Goal: Transaction & Acquisition: Obtain resource

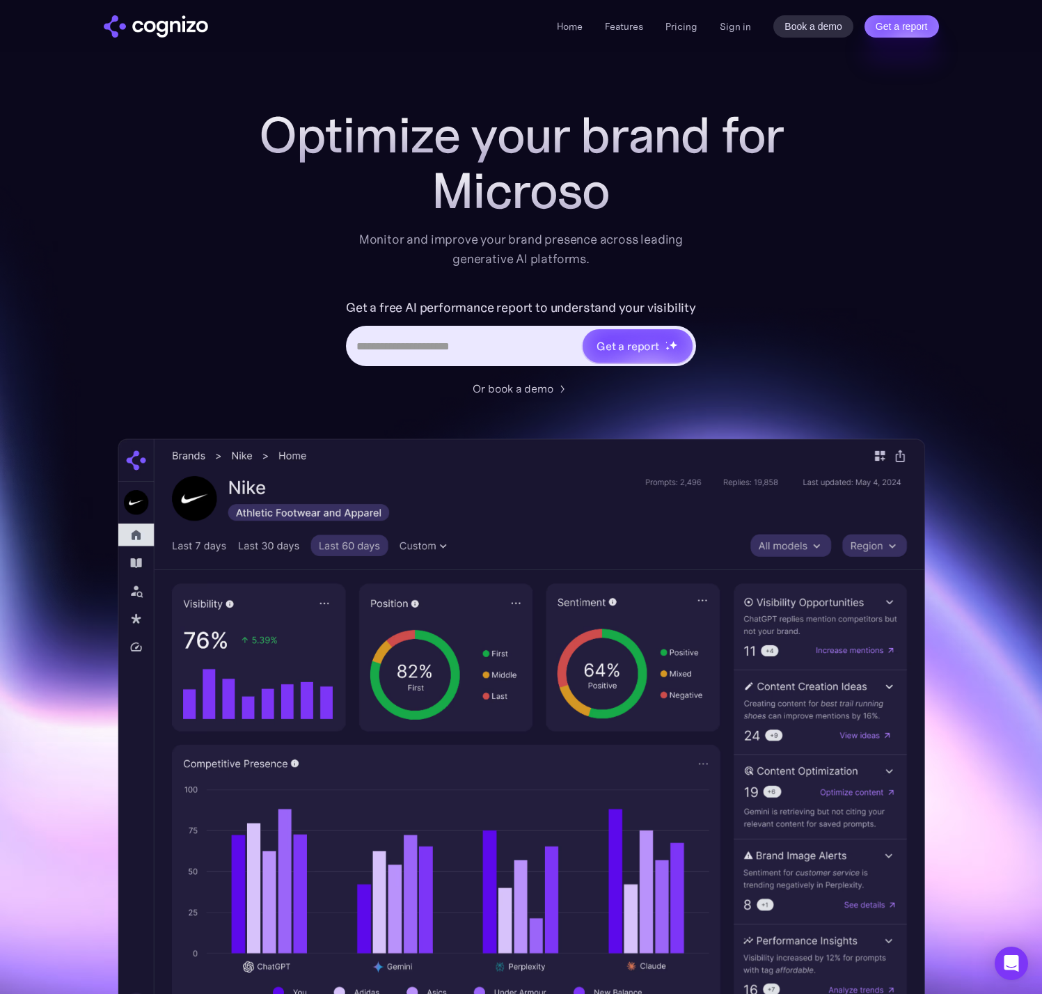
click at [453, 333] on input "Hero URL Input Form" at bounding box center [464, 346] width 233 height 26
type input "**********"
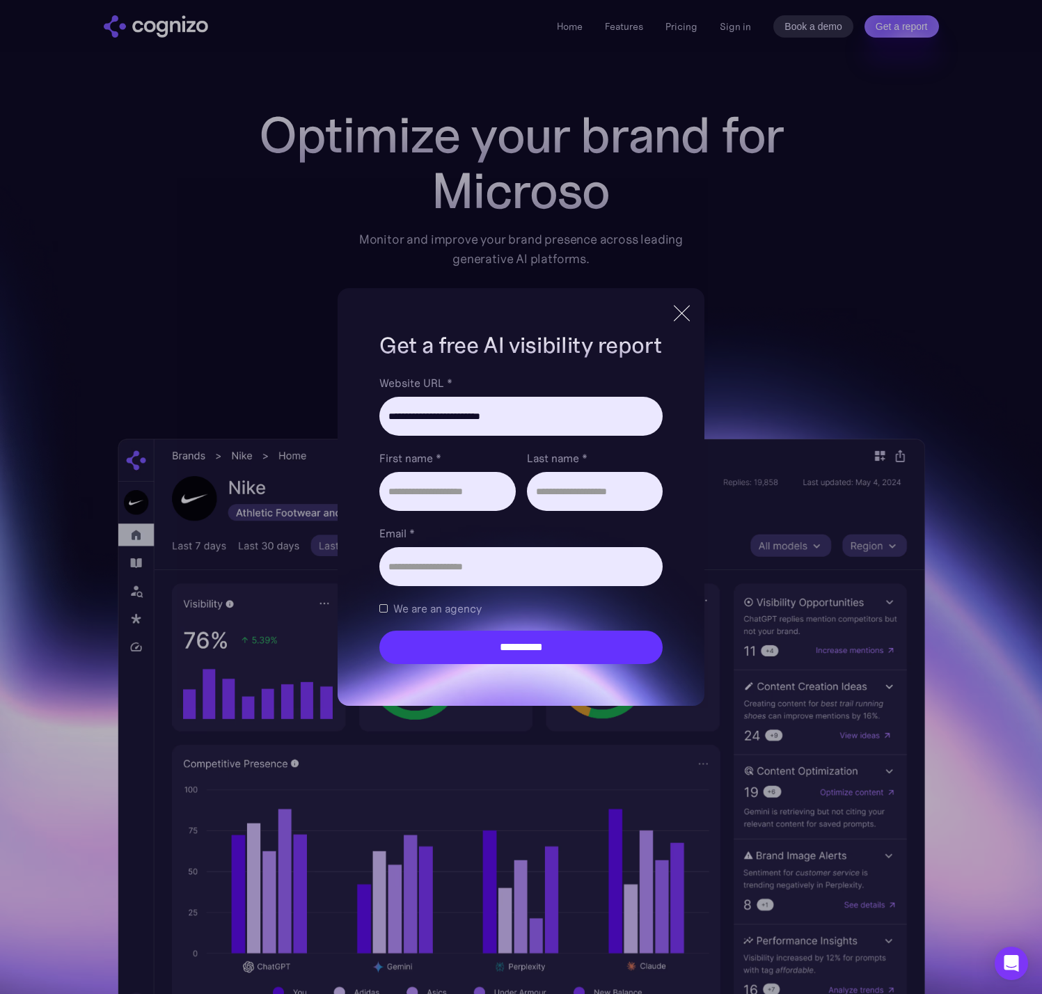
click at [424, 613] on span "We are an agency" at bounding box center [437, 608] width 88 height 17
click at [687, 311] on div at bounding box center [681, 313] width 23 height 25
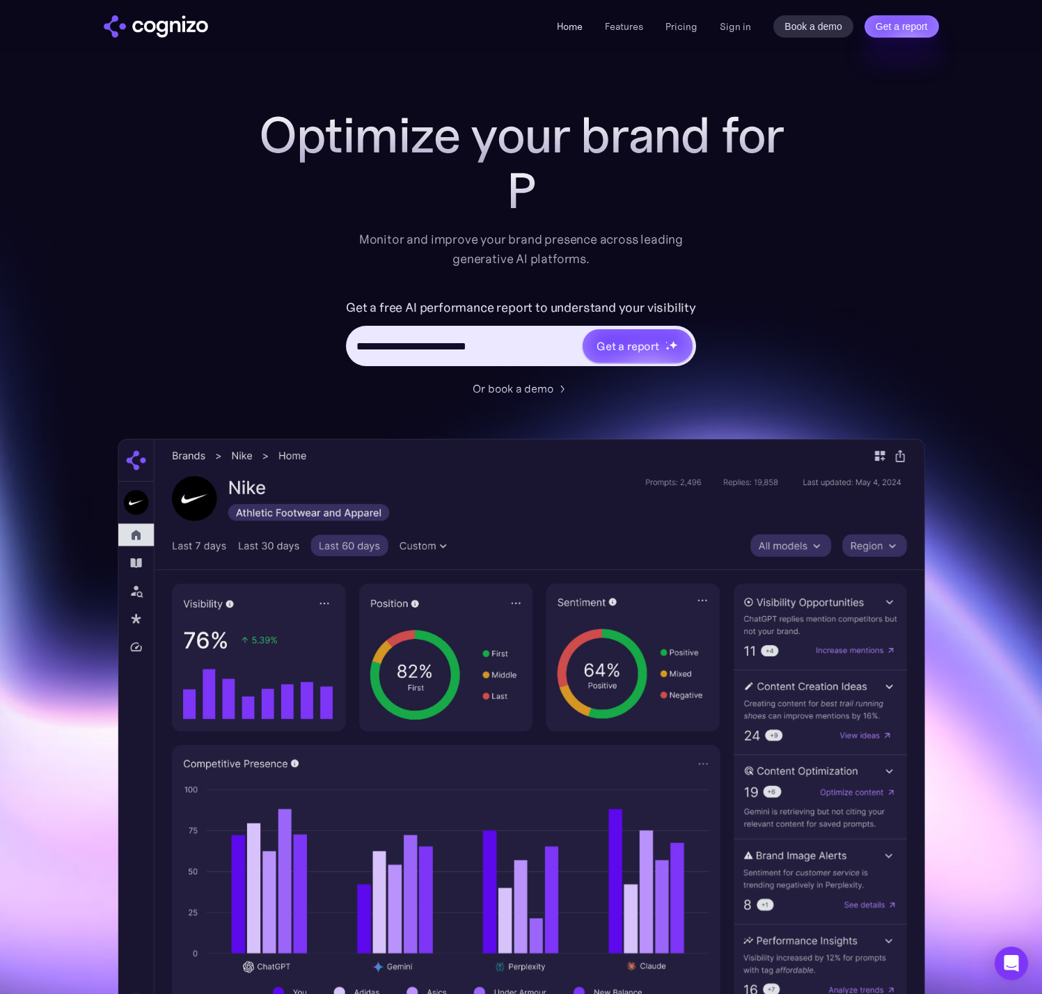
click at [578, 28] on link "Home" at bounding box center [570, 26] width 26 height 13
click at [619, 26] on link "Features" at bounding box center [624, 26] width 38 height 13
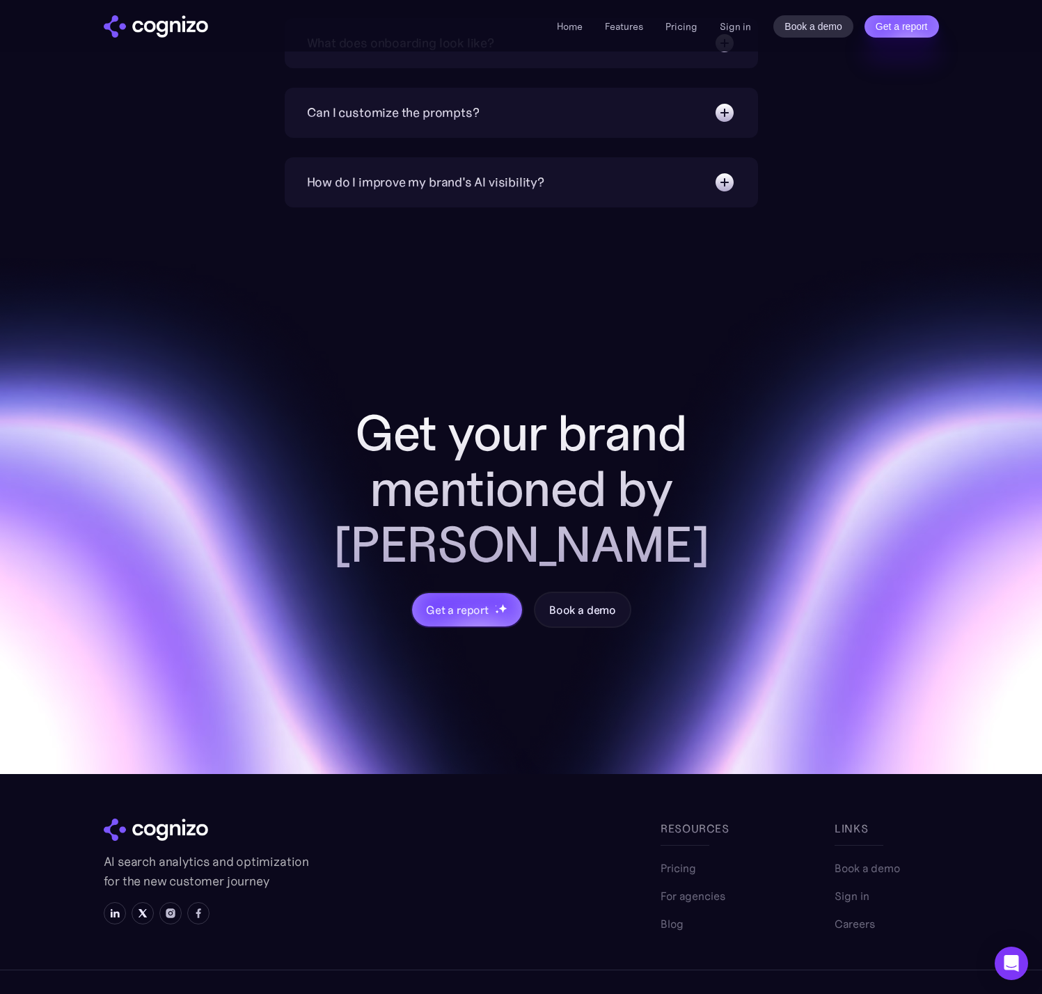
scroll to position [5451, 0]
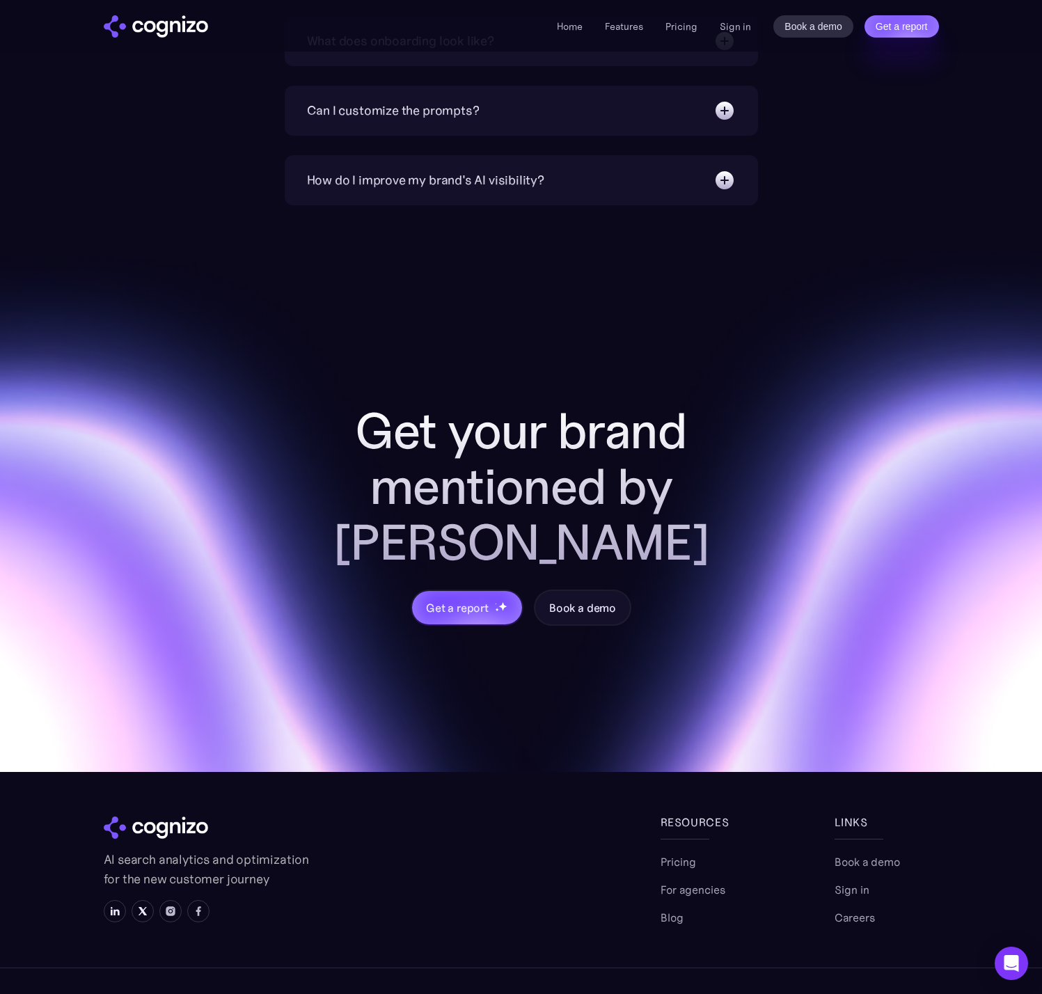
click at [666, 814] on div "Resources Pricing For agencies Blog" at bounding box center [713, 870] width 104 height 112
click at [668, 853] on link "Pricing" at bounding box center [678, 861] width 35 height 17
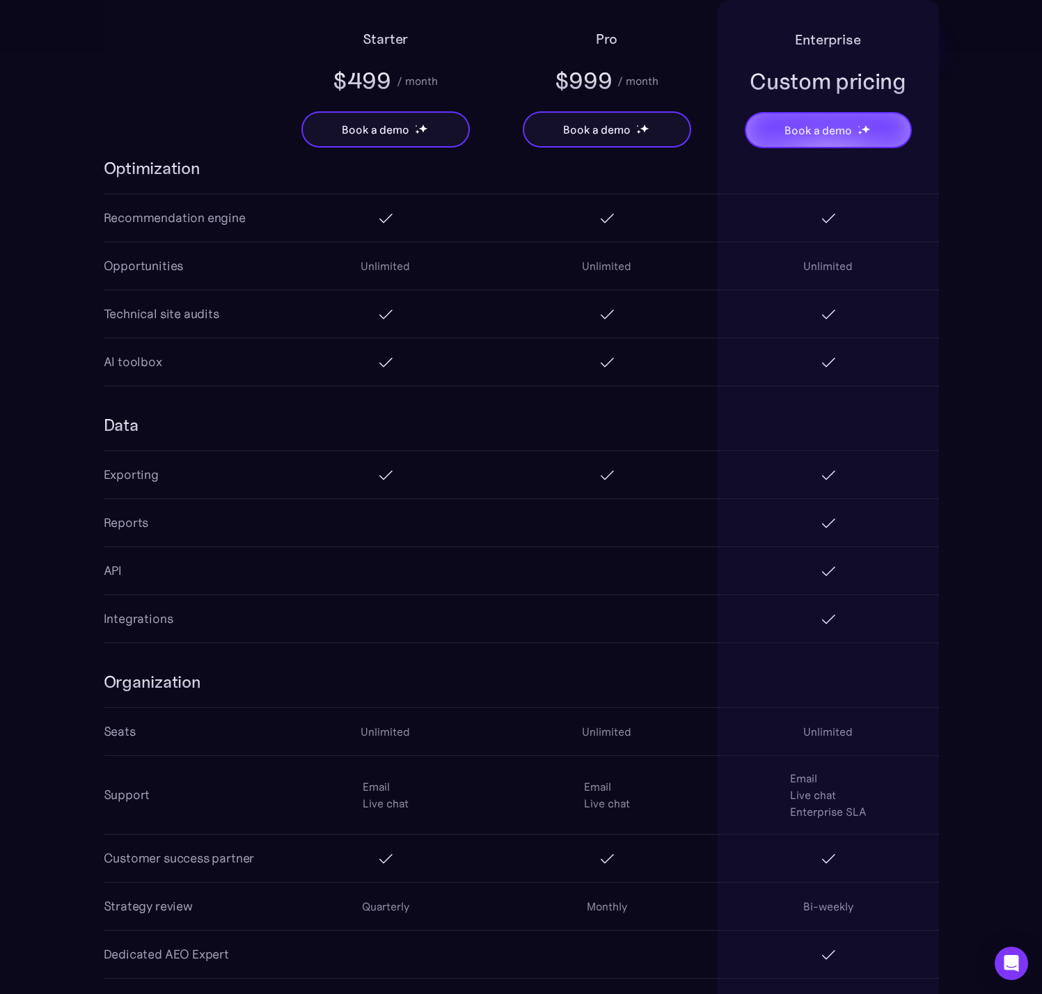
scroll to position [1718, 0]
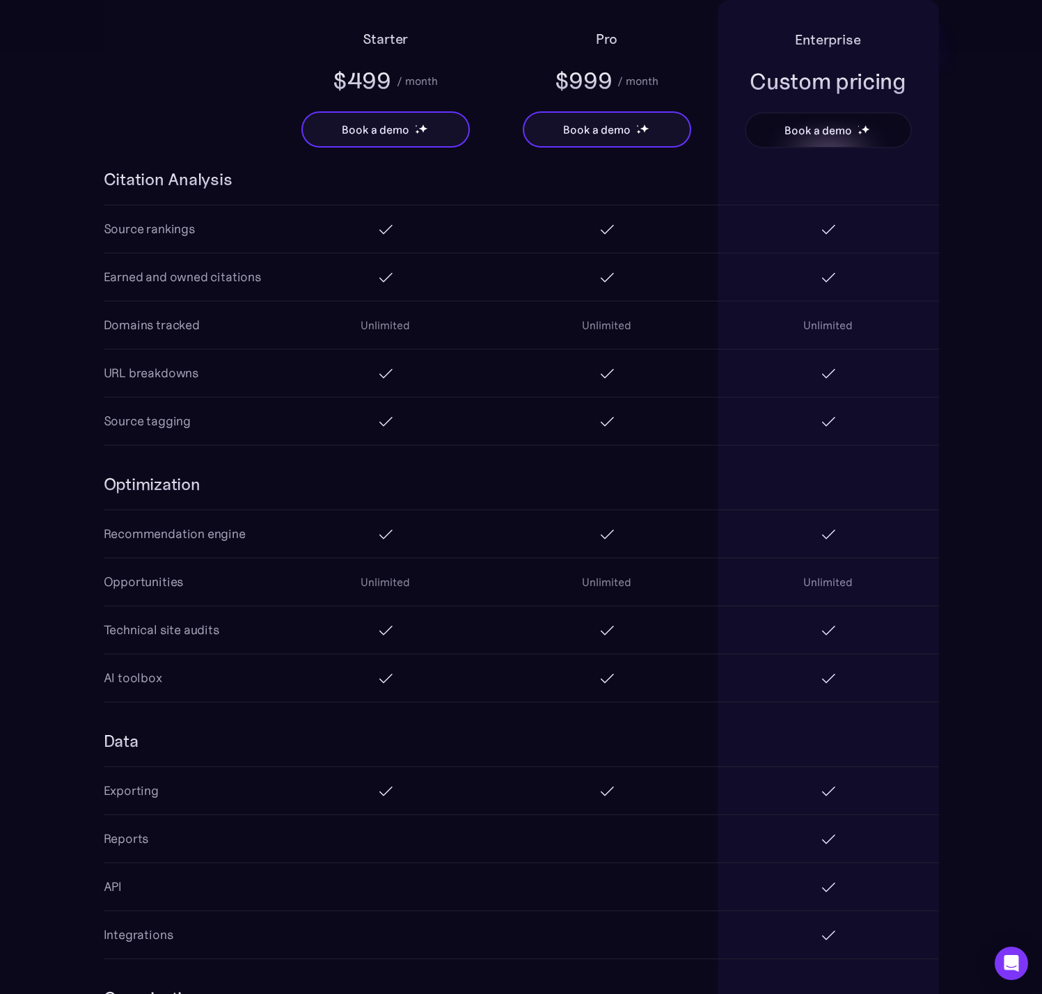
click at [813, 136] on div "Book a demo" at bounding box center [817, 130] width 67 height 17
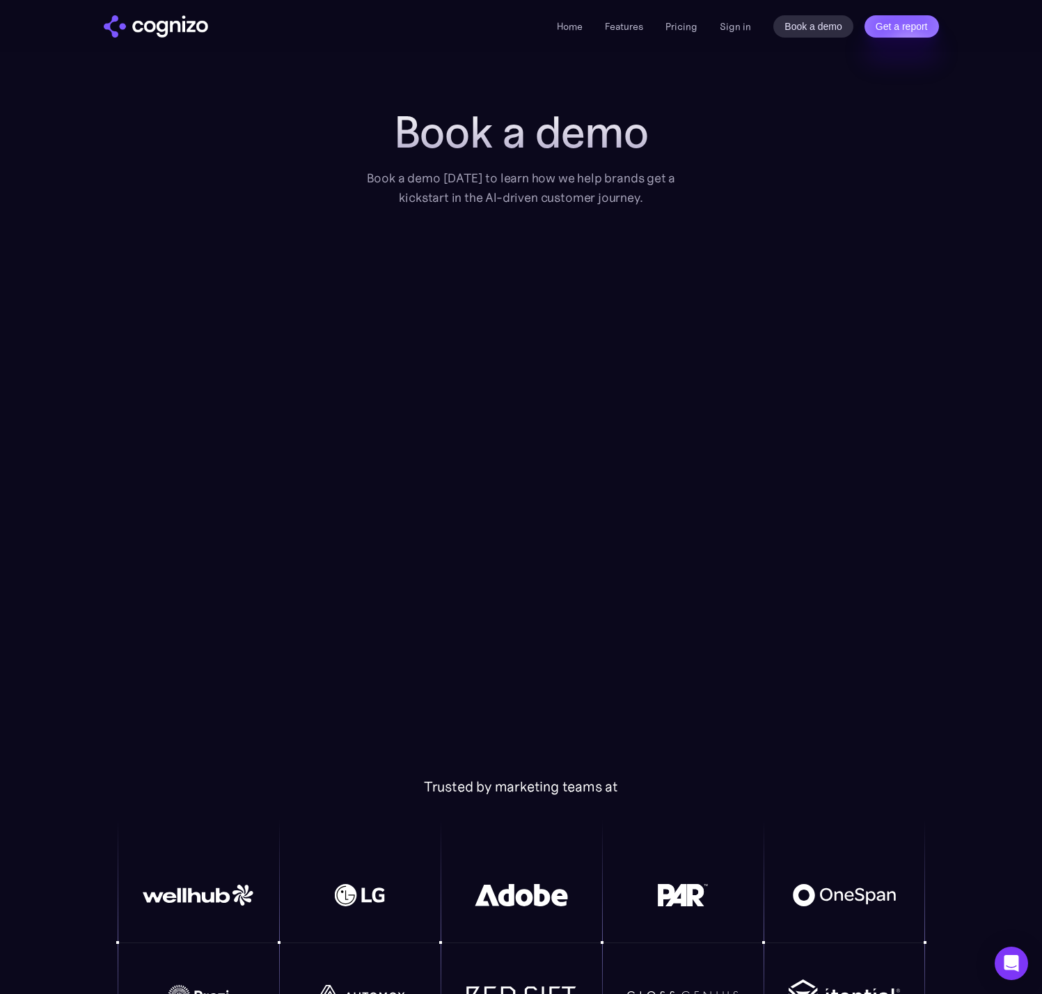
click at [786, 145] on div "Book a demo Book a demo [DATE] to learn how we help brands get a kickstart in t…" at bounding box center [521, 407] width 835 height 601
drag, startPoint x: 705, startPoint y: 23, endPoint x: 698, endPoint y: 25, distance: 7.3
click at [704, 23] on div "Home Features Pricing Book a demo Get a report Sign in Book a demo Get a report" at bounding box center [747, 26] width 381 height 22
click at [690, 29] on link "Pricing" at bounding box center [681, 26] width 32 height 13
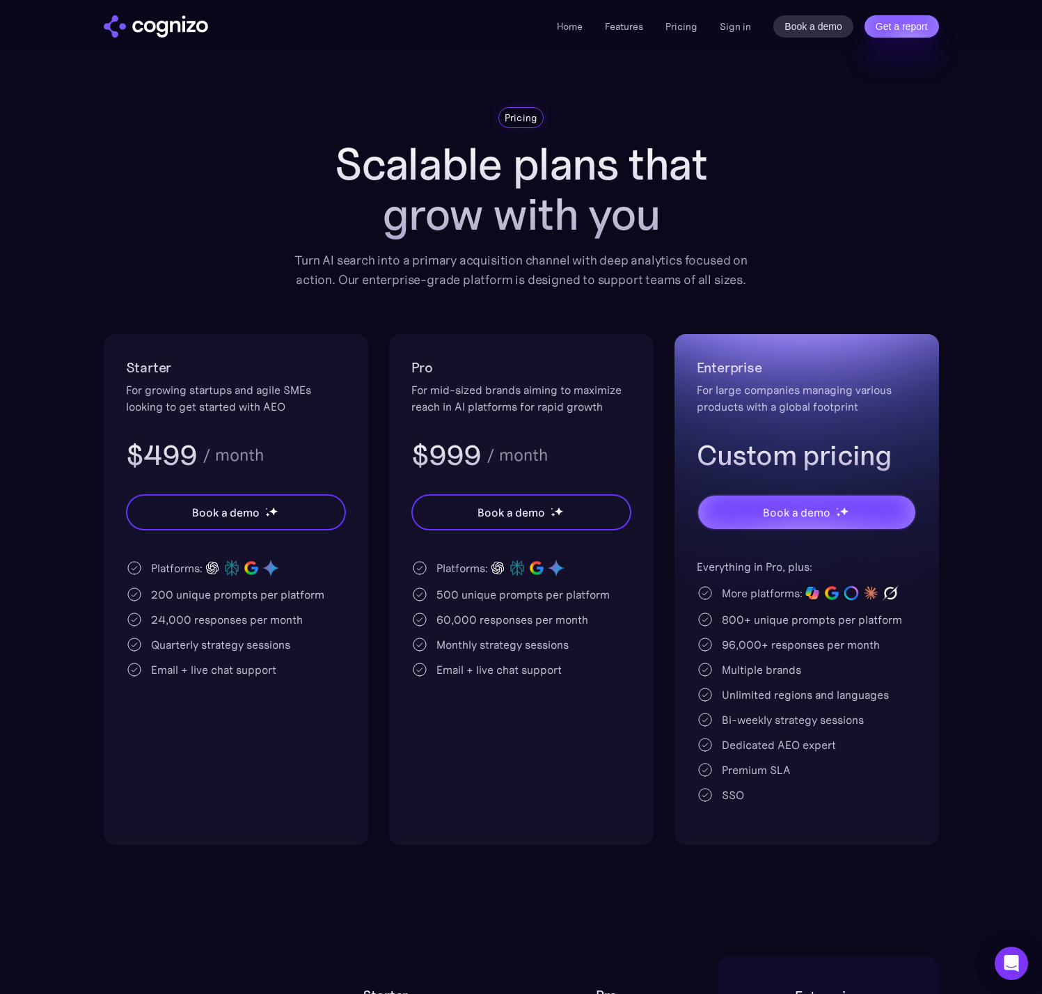
click at [862, 26] on div "Book a demo Get a report" at bounding box center [855, 26] width 165 height 22
click at [884, 29] on link "Get a report" at bounding box center [901, 26] width 74 height 22
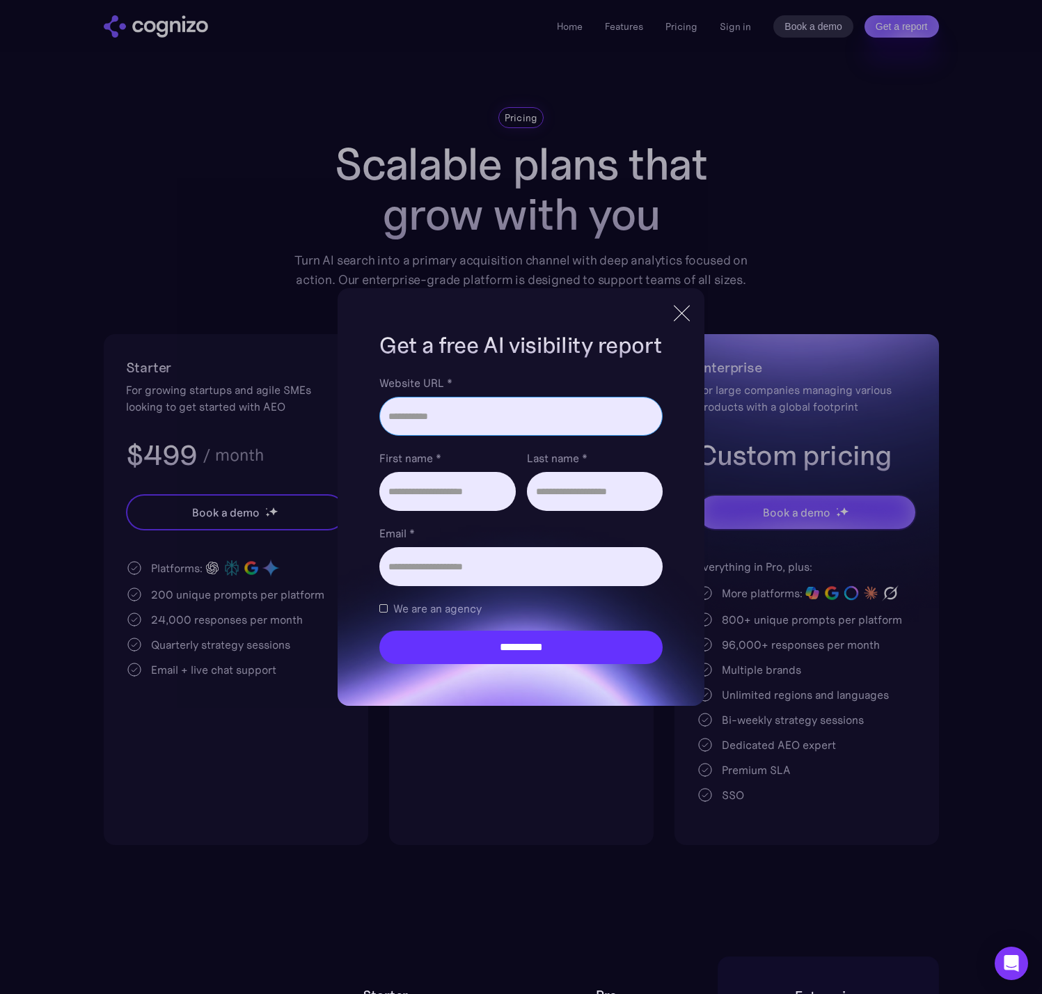
click at [417, 422] on input "Website URL *" at bounding box center [520, 416] width 283 height 39
type input "**********"
type input "****"
type input "*****"
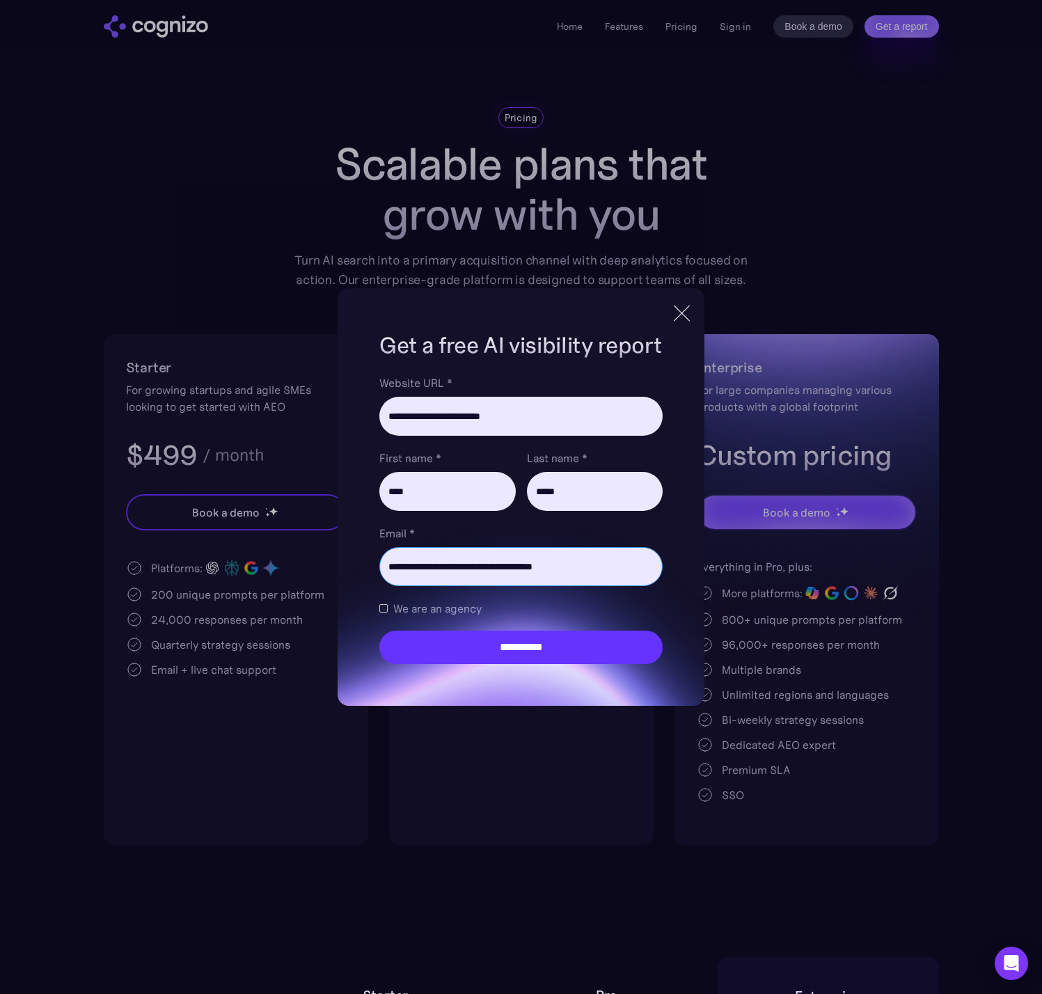
type input "**********"
click at [471, 605] on span "We are an agency" at bounding box center [437, 608] width 88 height 17
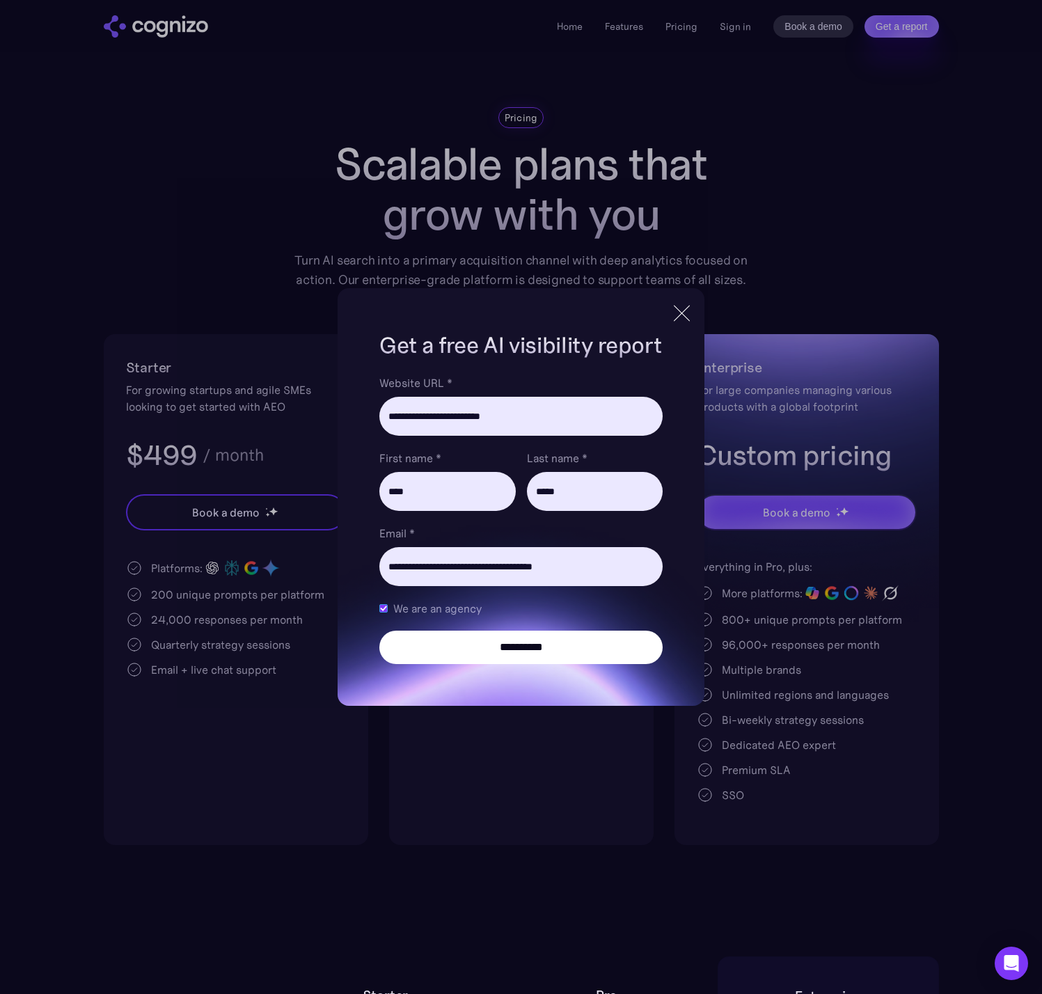
click at [522, 651] on input "**********" at bounding box center [520, 647] width 283 height 33
type input "**********"
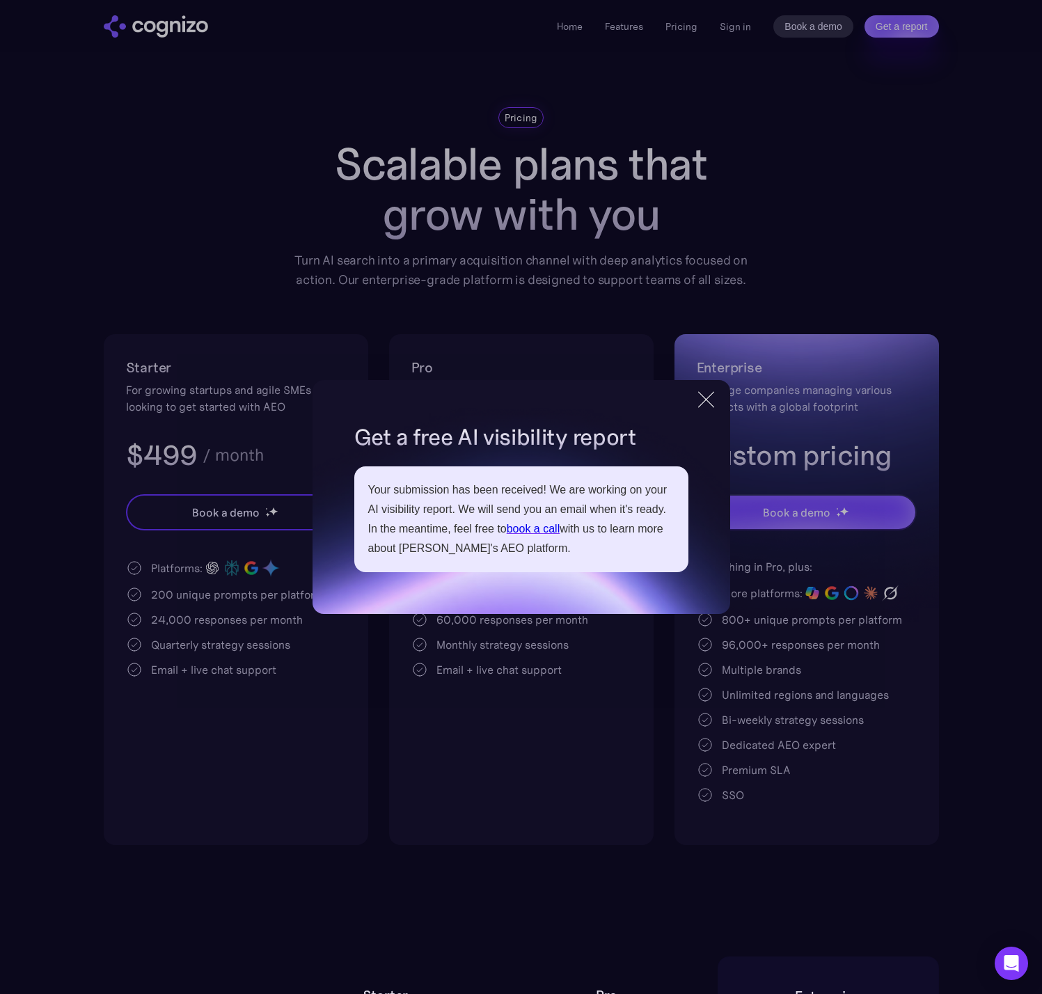
click at [710, 393] on div at bounding box center [706, 399] width 23 height 25
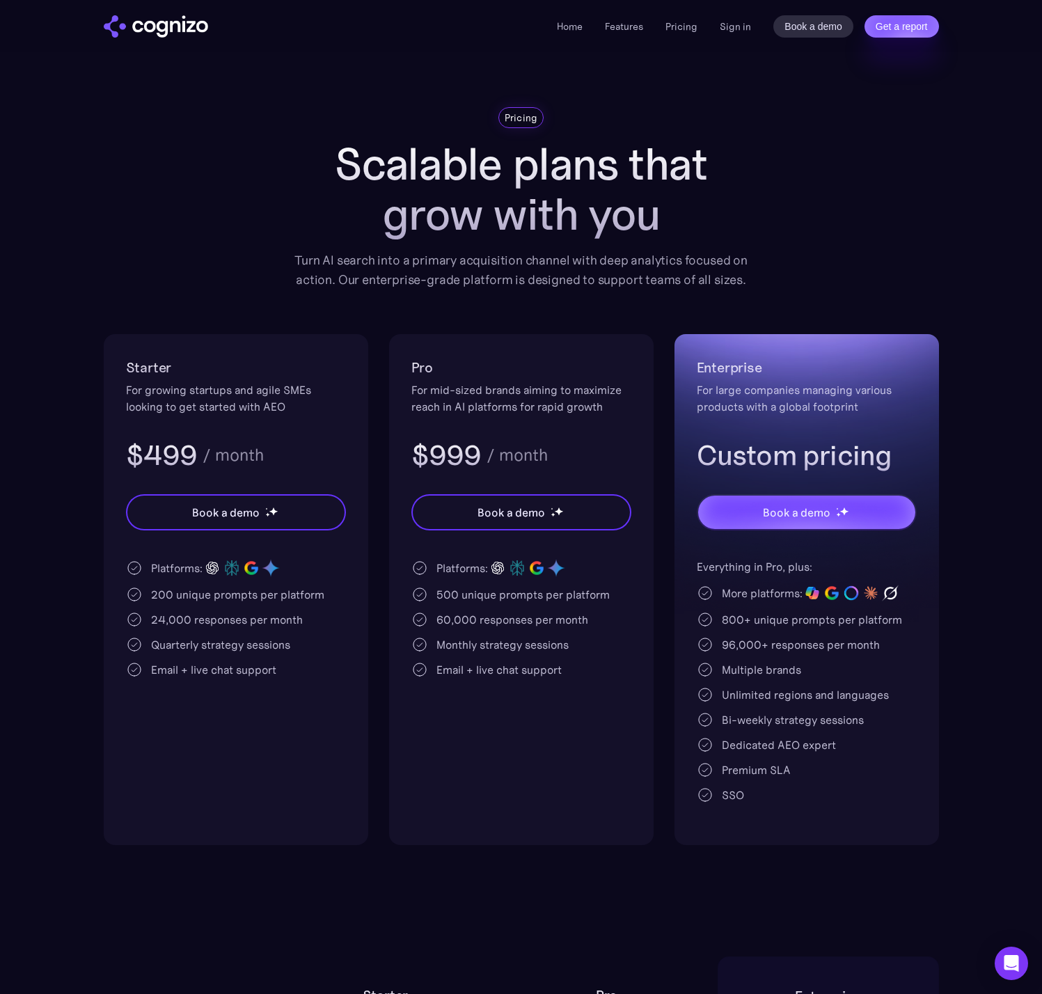
click at [235, 313] on div "Pricing Scalable plans that grow with you Turn AI search into a primary acquisi…" at bounding box center [521, 476] width 835 height 738
click at [235, 312] on div "Pricing Scalable plans that grow with you Turn AI search into a primary acquisi…" at bounding box center [521, 476] width 835 height 738
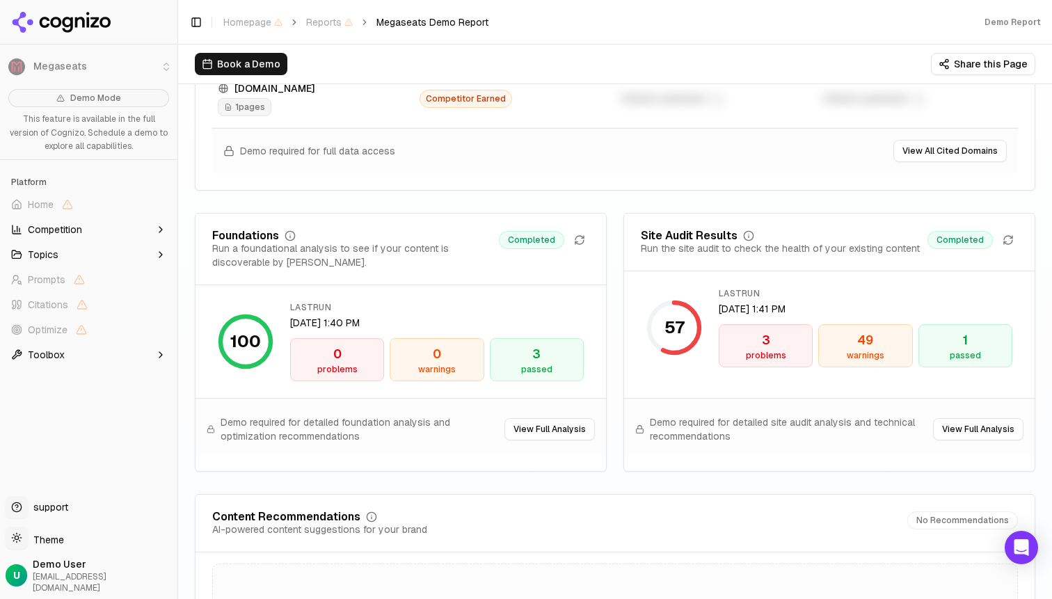
scroll to position [1893, 0]
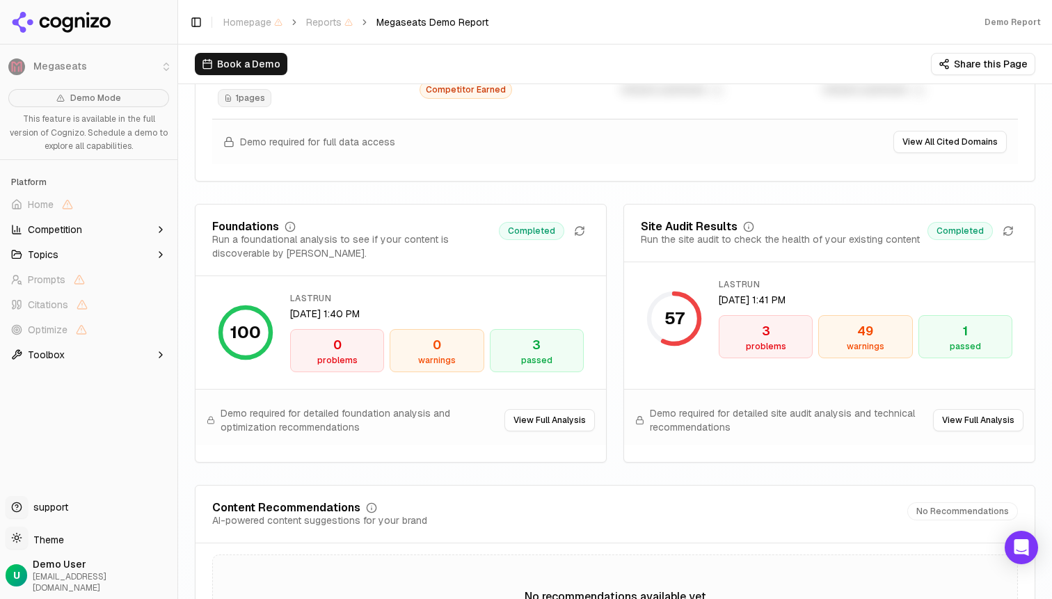
click at [763, 331] on div "3" at bounding box center [765, 331] width 81 height 19
click at [752, 345] on div "problems" at bounding box center [765, 346] width 81 height 11
click at [959, 415] on button "View Full Analysis" at bounding box center [978, 420] width 90 height 22
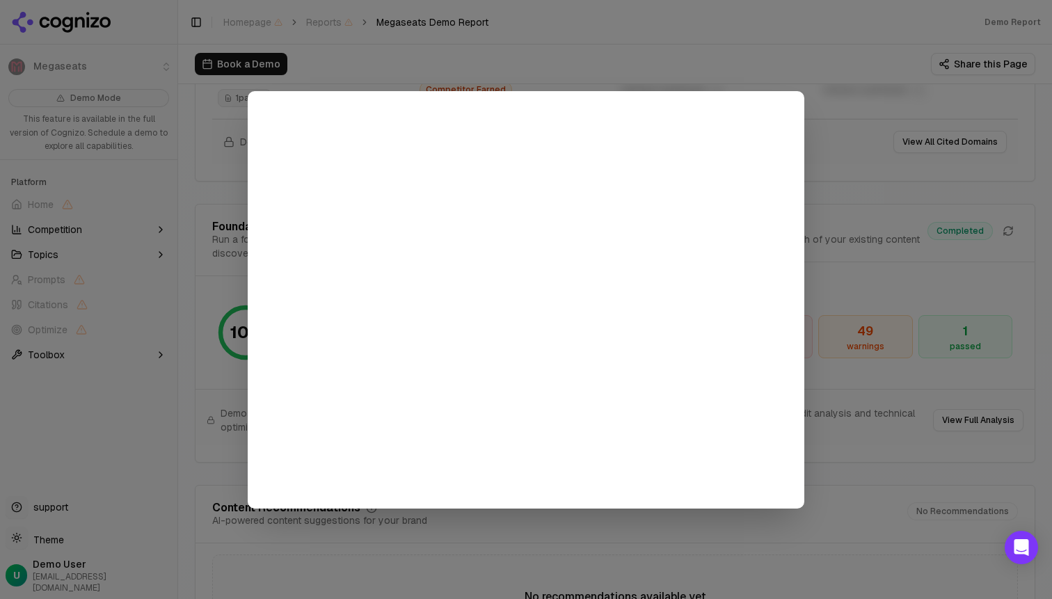
click at [846, 190] on div at bounding box center [526, 299] width 1052 height 599
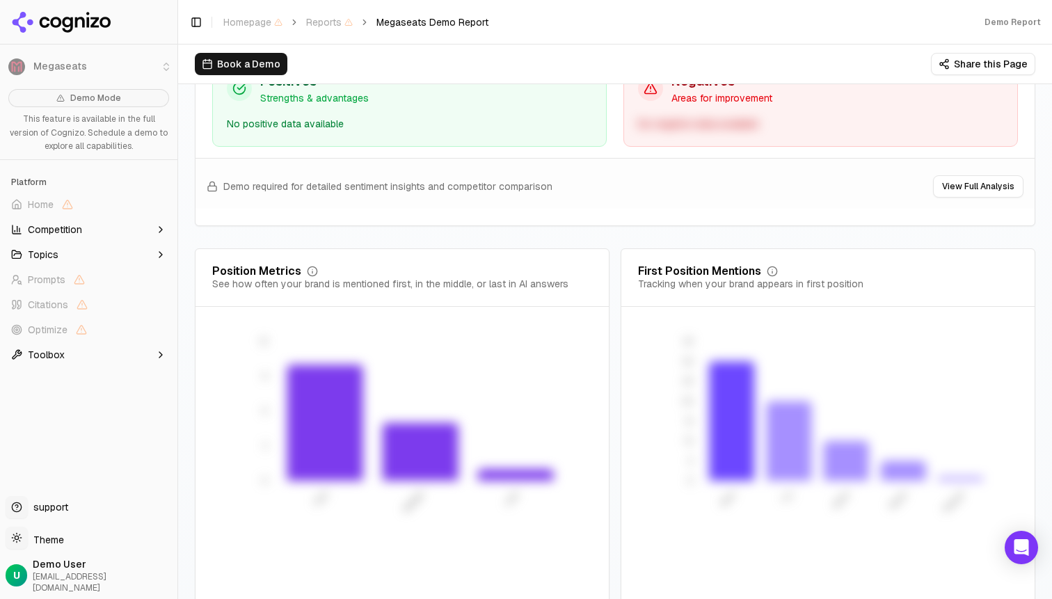
scroll to position [2724, 0]
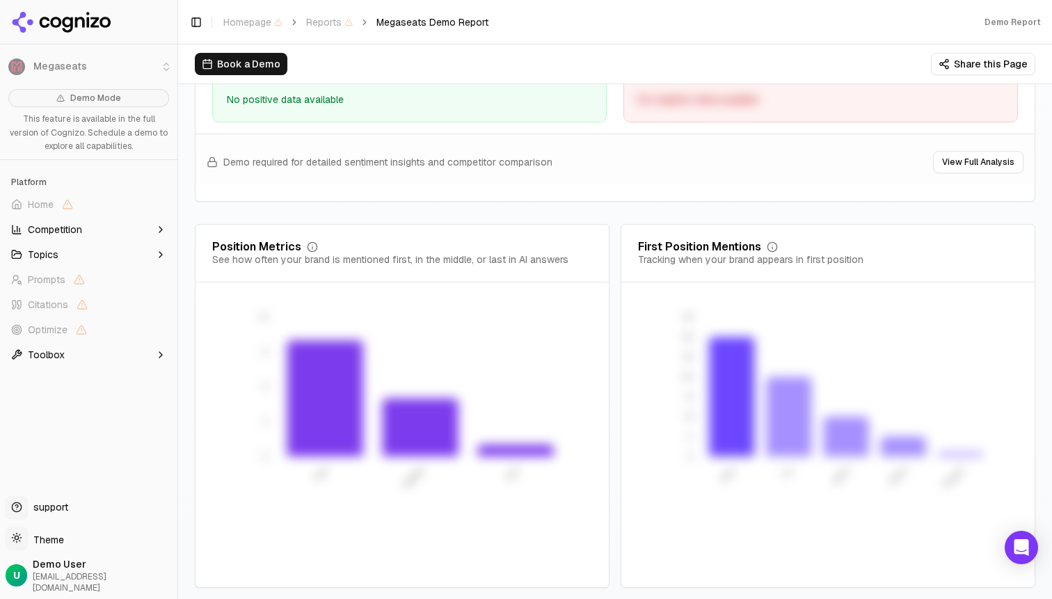
click at [88, 231] on button "Competition" at bounding box center [89, 230] width 166 height 22
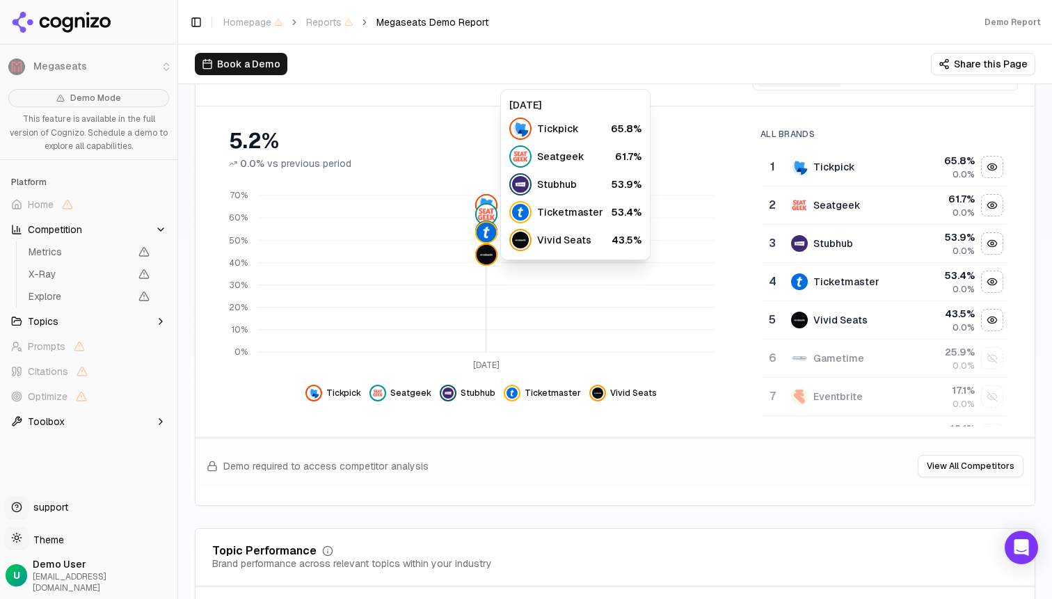
scroll to position [0, 0]
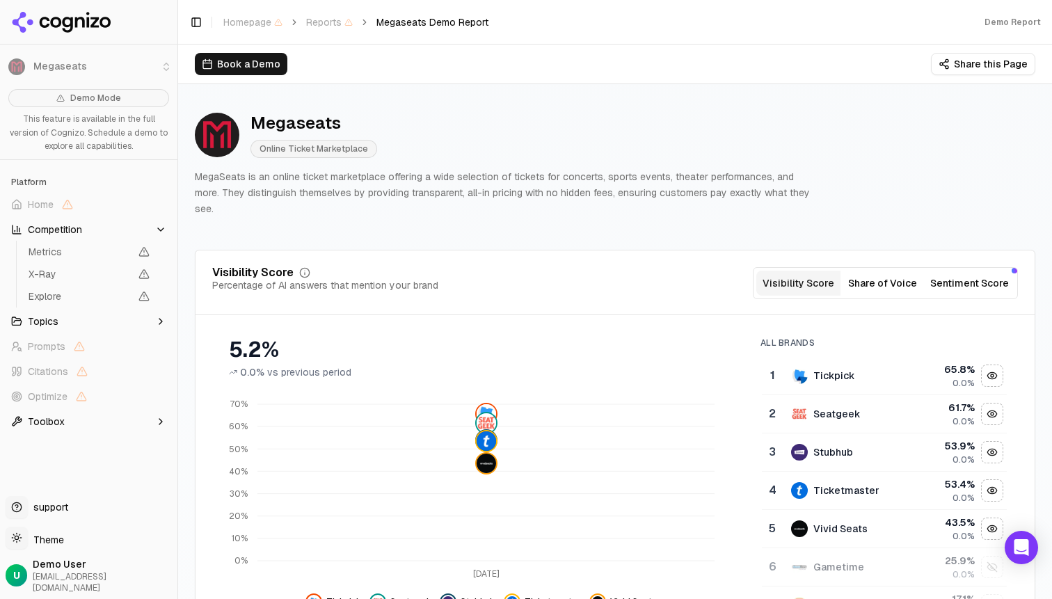
click at [908, 271] on button "Share of Voice" at bounding box center [883, 283] width 84 height 25
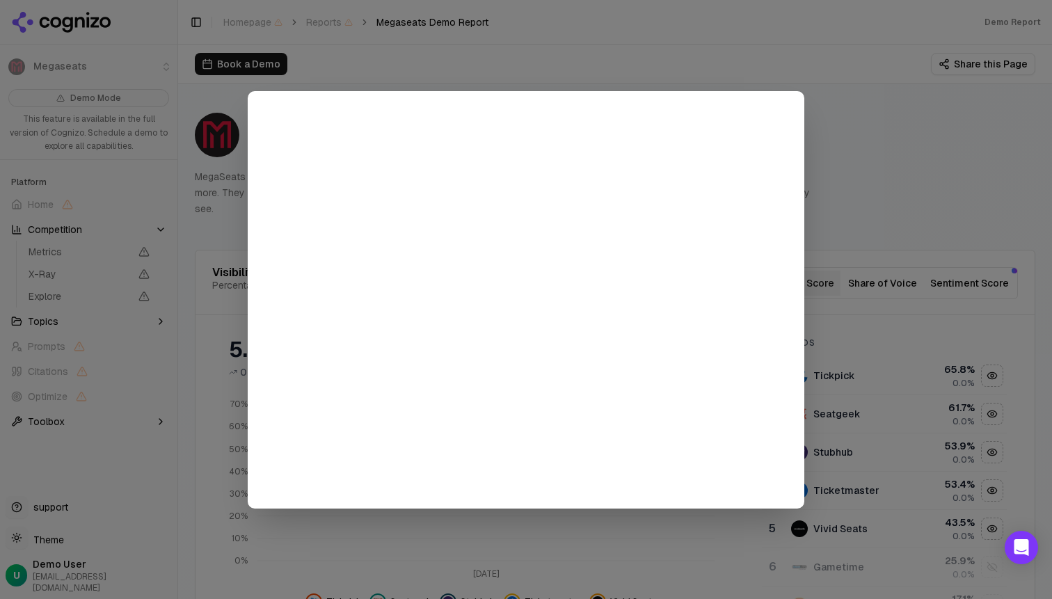
click at [875, 155] on div at bounding box center [526, 299] width 1052 height 599
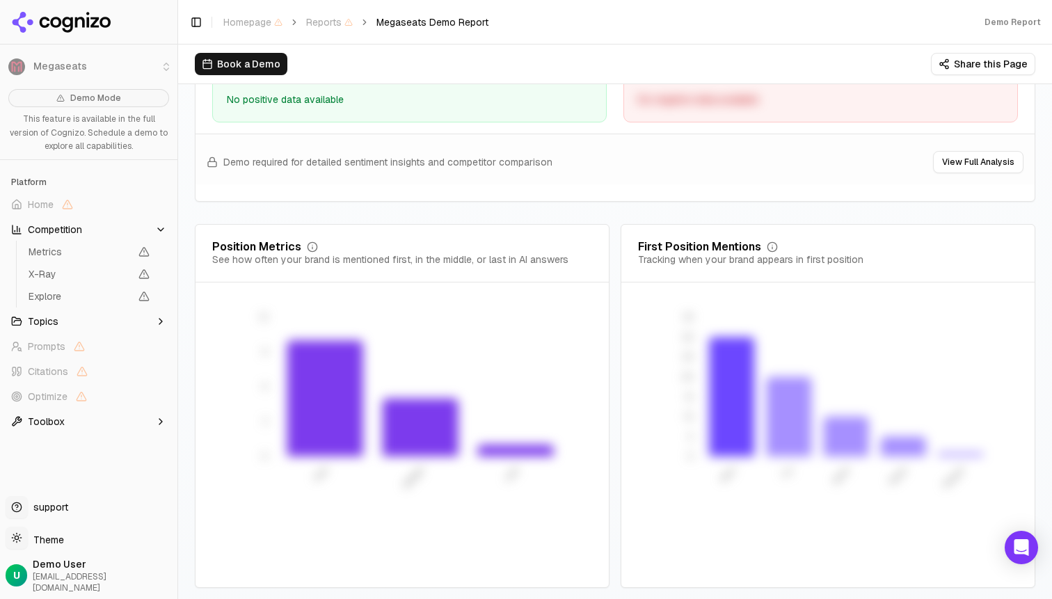
scroll to position [2482, 0]
